Goal: Task Accomplishment & Management: Use online tool/utility

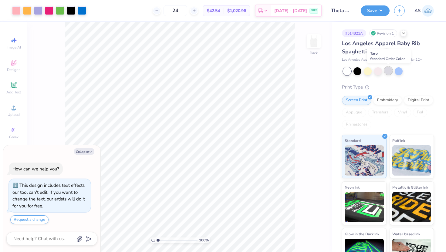
click at [388, 72] on div at bounding box center [389, 71] width 8 height 8
click at [404, 72] on div at bounding box center [388, 71] width 91 height 8
click at [399, 71] on div at bounding box center [399, 71] width 8 height 8
click at [377, 70] on div at bounding box center [378, 71] width 8 height 8
click at [368, 70] on div at bounding box center [368, 71] width 8 height 8
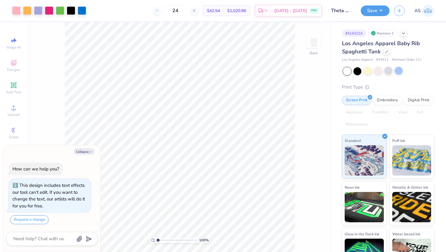
click at [351, 70] on div at bounding box center [347, 71] width 8 height 8
click at [355, 73] on div at bounding box center [358, 71] width 8 height 8
click at [362, 73] on div at bounding box center [388, 71] width 91 height 8
click at [358, 72] on div at bounding box center [358, 71] width 8 height 8
click at [78, 152] on button "Collapse" at bounding box center [84, 152] width 20 height 6
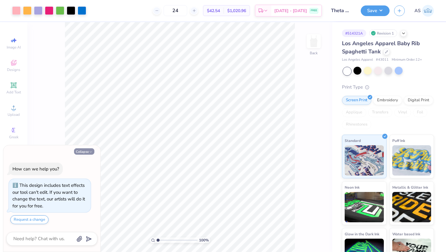
type textarea "x"
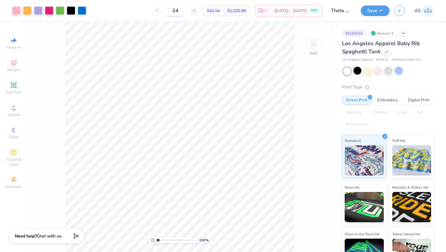
click at [187, 9] on input "24" at bounding box center [176, 10] width 24 height 11
type input "2"
type input "100"
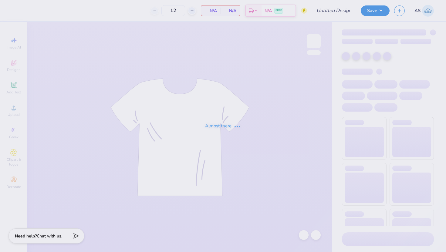
type input "Theta NM"
type input "24"
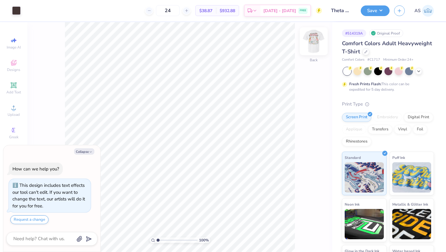
click at [312, 42] on img at bounding box center [314, 41] width 24 height 24
click at [82, 152] on button "Collapse" at bounding box center [84, 152] width 20 height 6
type textarea "x"
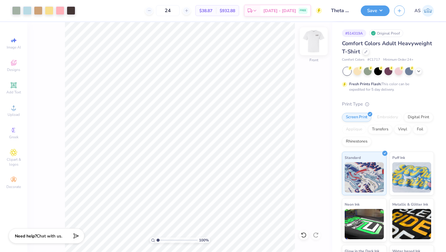
click at [314, 40] on img at bounding box center [314, 41] width 24 height 24
click at [314, 42] on img at bounding box center [314, 41] width 24 height 24
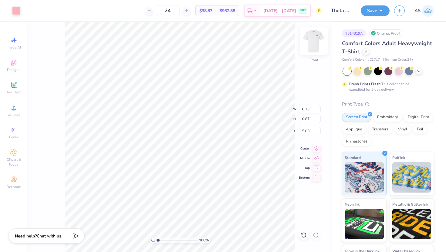
type input "0.73"
type input "0.87"
type input "5.05"
type input "1.43"
type input "1.31"
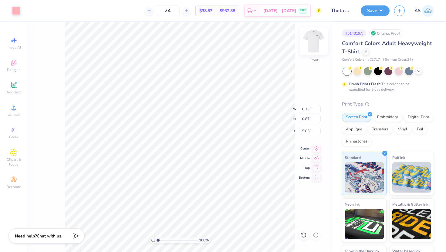
type input "4.43"
type input "2.28"
type input "2.08"
type input "8.62"
type input "0.14"
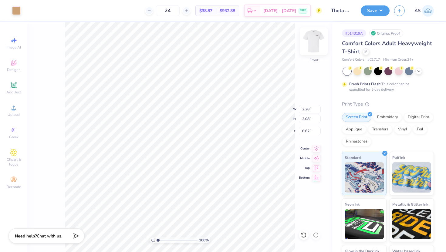
type input "0.24"
type input "6.99"
